Goal: Information Seeking & Learning: Find specific fact

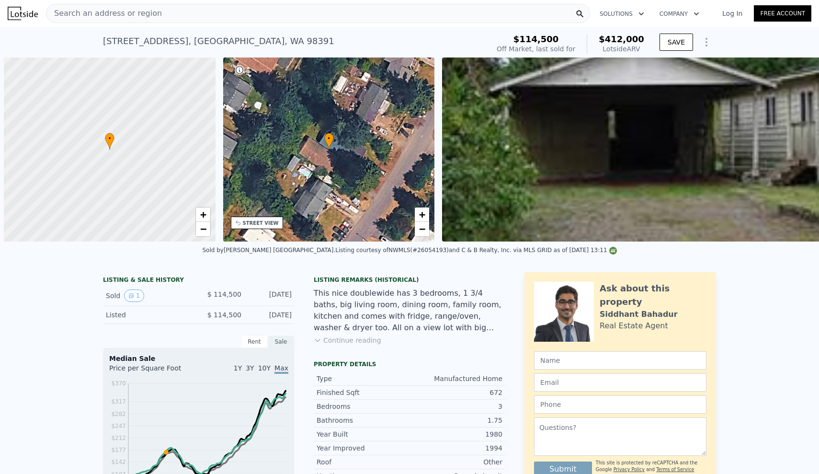
scroll to position [0, 4]
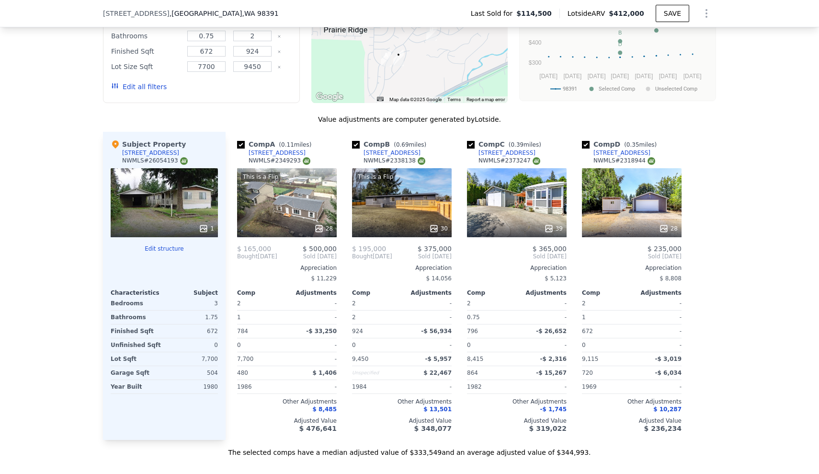
scroll to position [1013, 0]
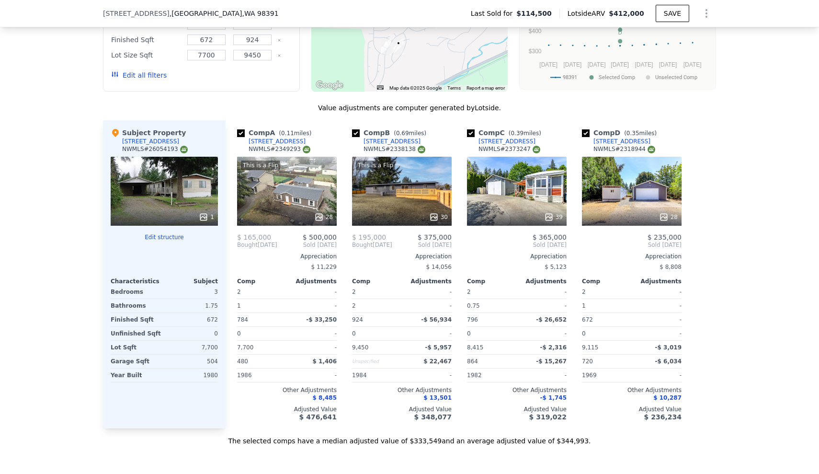
click at [41, 121] on div "We found 4 sales that match your search Listings provided by NWMLS Filters Map …" at bounding box center [409, 170] width 819 height 549
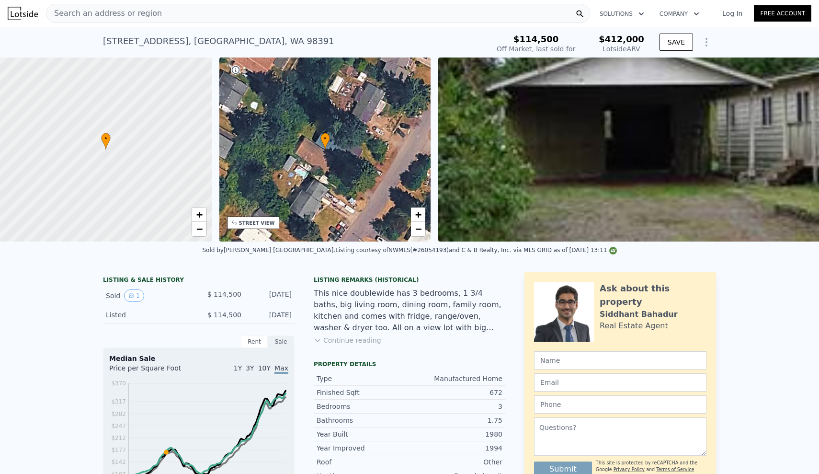
scroll to position [-16, 0]
click at [182, 13] on div "Search an address or region Solutions Company Open main menu Log In Free Accoun…" at bounding box center [409, 237] width 819 height 474
click at [117, 27] on div "[STREET_ADDRESS] Sold [DATE] for $114,500 (~ARV $412k ) $114,500 Off Market, la…" at bounding box center [409, 42] width 613 height 31
click at [123, 22] on div "Search an address or region" at bounding box center [103, 13] width 115 height 18
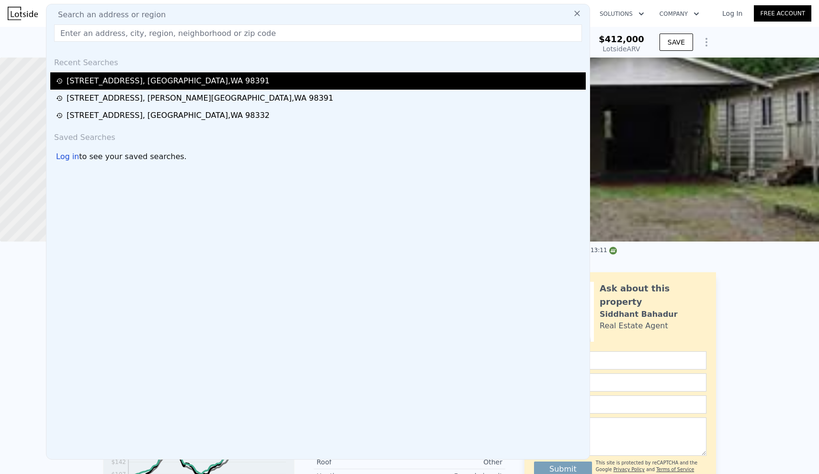
click at [160, 84] on div "[STREET_ADDRESS]" at bounding box center [168, 80] width 203 height 11
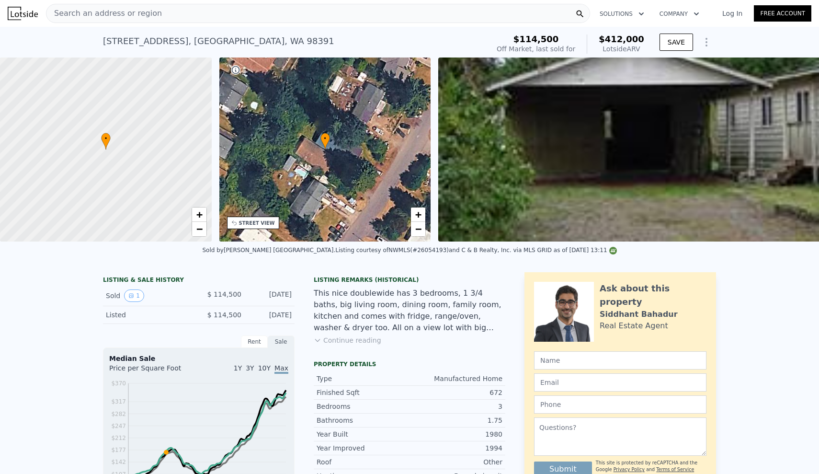
click at [188, 24] on div "Search an address or region Solutions Company Open main menu Log In Free Account" at bounding box center [409, 13] width 803 height 23
click at [192, 21] on div "Search an address or region" at bounding box center [318, 13] width 544 height 19
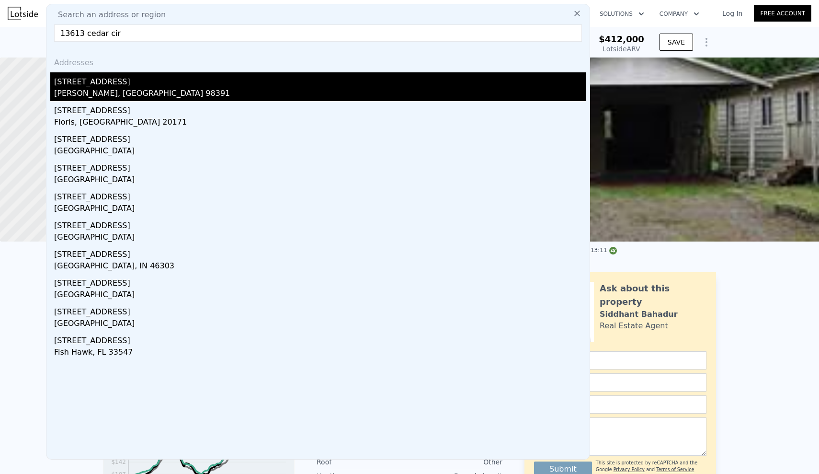
type input "13613 cedar cir"
click at [174, 78] on div "[STREET_ADDRESS]" at bounding box center [319, 79] width 531 height 15
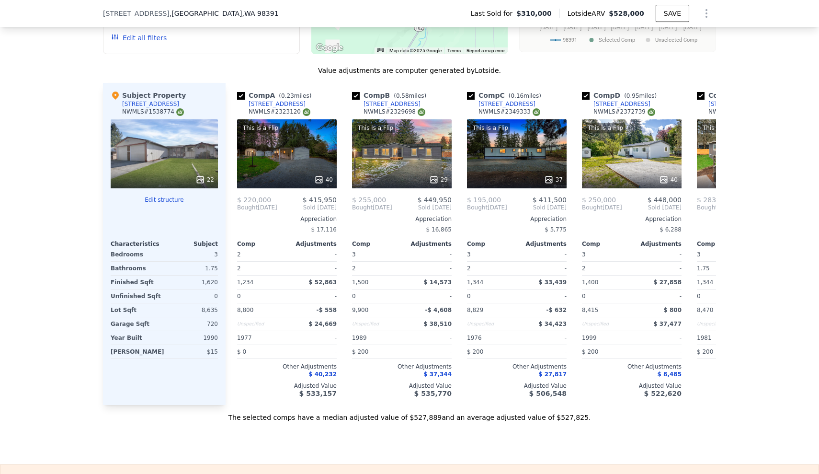
scroll to position [1096, 0]
click at [706, 203] on icon at bounding box center [704, 206] width 19 height 19
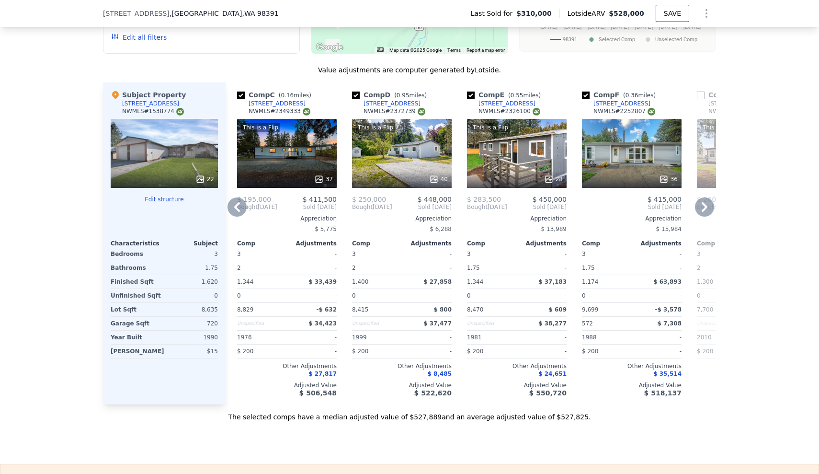
click at [706, 203] on icon at bounding box center [704, 206] width 19 height 19
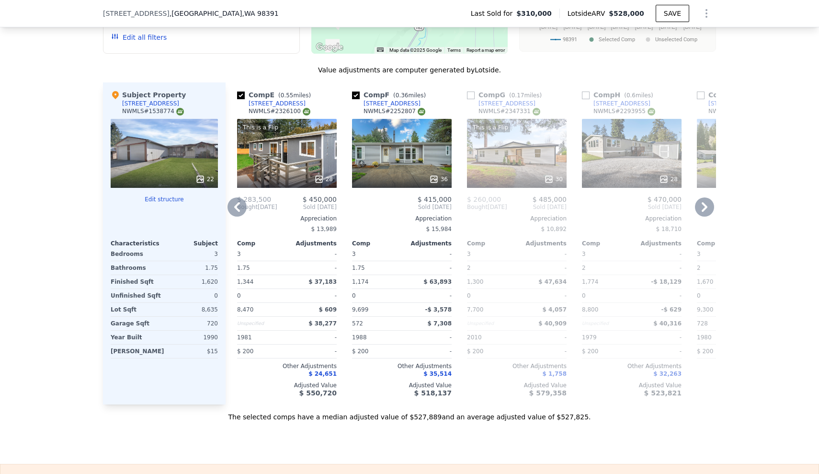
click at [238, 204] on icon at bounding box center [236, 206] width 19 height 19
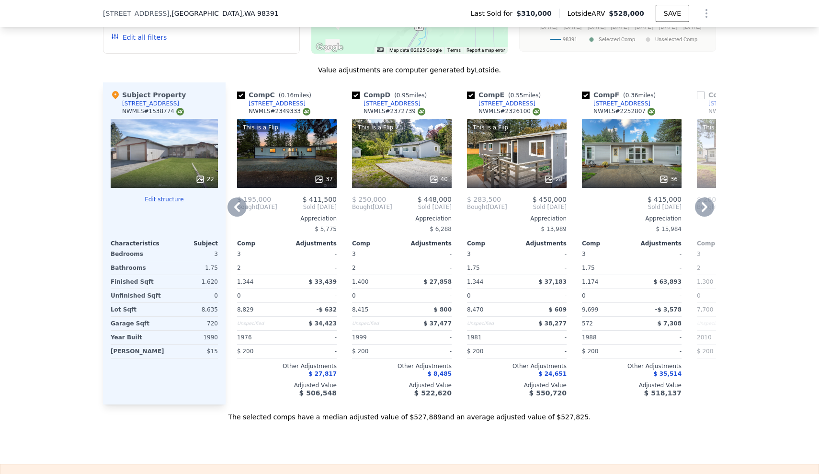
click at [0, 265] on div "We found 12 sales that match your search Listings provided by NWMLS Filters Map…" at bounding box center [409, 139] width 819 height 563
click at [807, 160] on div "We found 12 sales that match your search Listings provided by NWMLS Filters Map…" at bounding box center [409, 139] width 819 height 563
click at [234, 205] on icon at bounding box center [236, 206] width 19 height 19
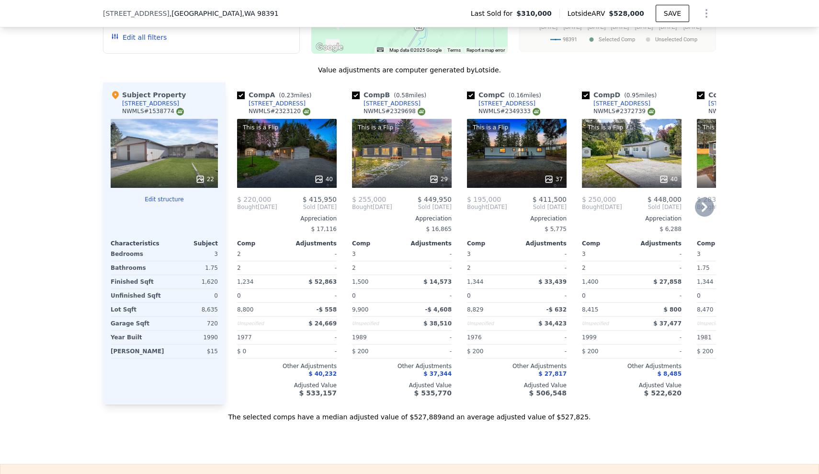
click at [711, 207] on icon at bounding box center [704, 206] width 19 height 19
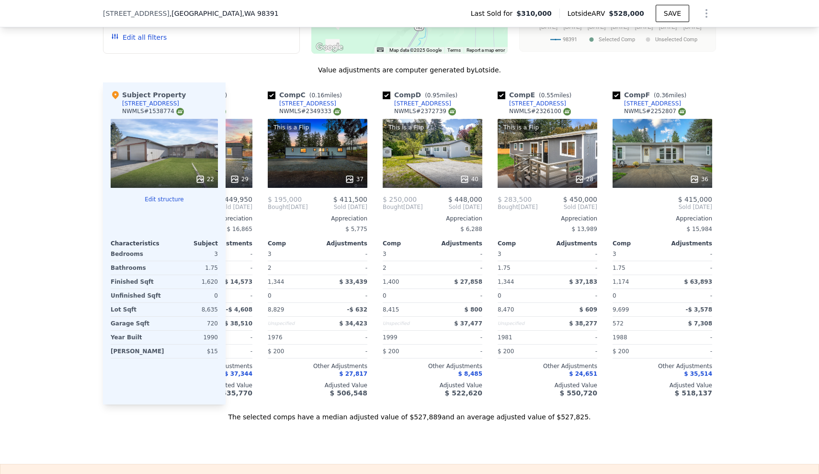
scroll to position [0, 230]
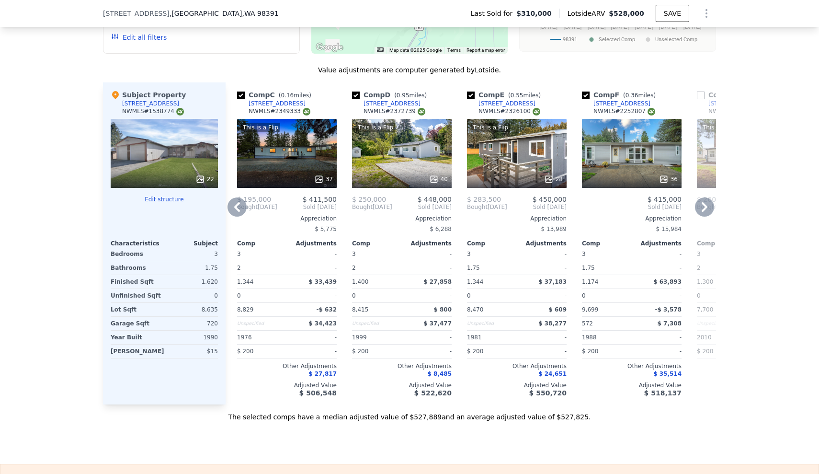
click at [64, 103] on div "We found 12 sales that match your search Listings provided by NWMLS Filters Map…" at bounding box center [409, 139] width 819 height 563
click at [705, 212] on icon at bounding box center [704, 206] width 19 height 19
